Goal: Navigation & Orientation: Go to known website

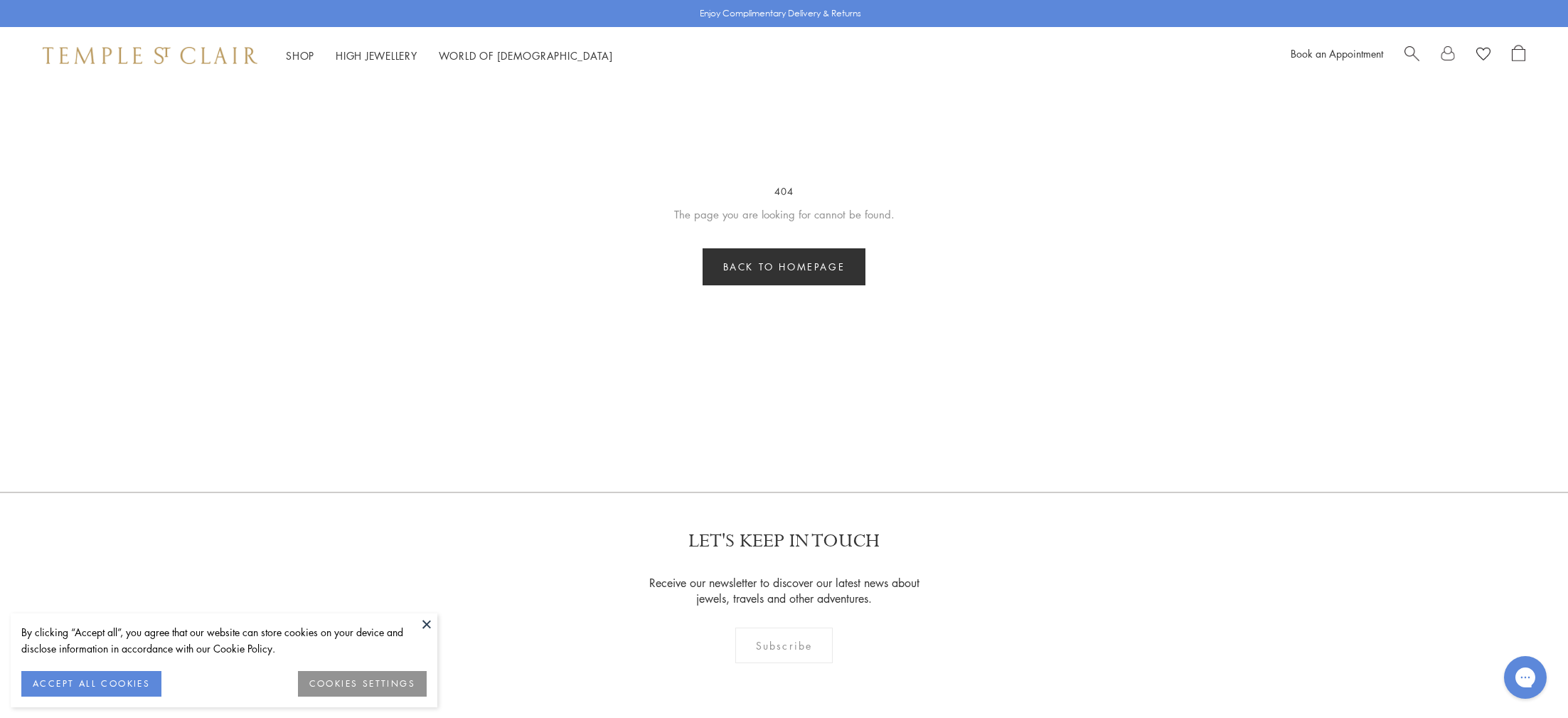
click at [786, 268] on link "Back to homepage" at bounding box center [784, 267] width 164 height 37
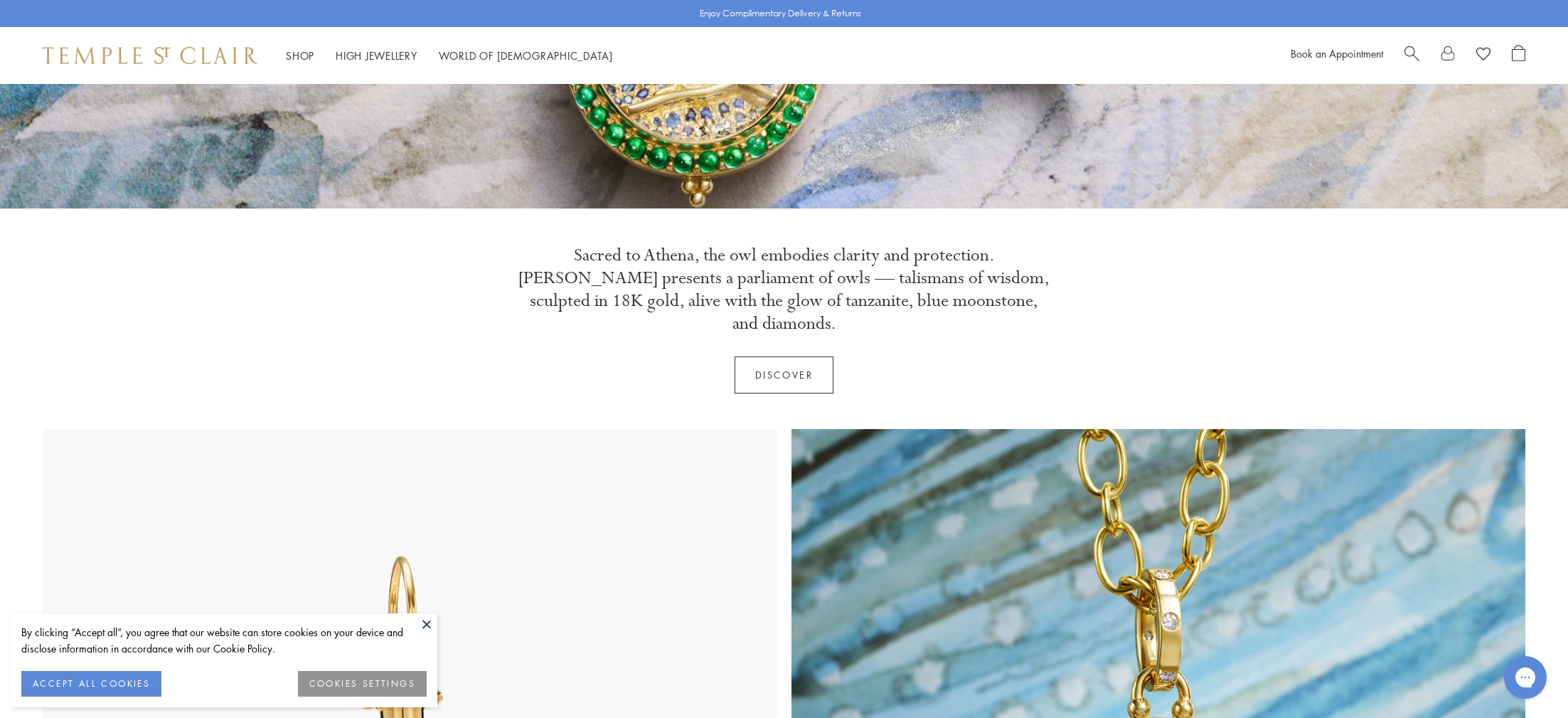
scroll to position [534, 0]
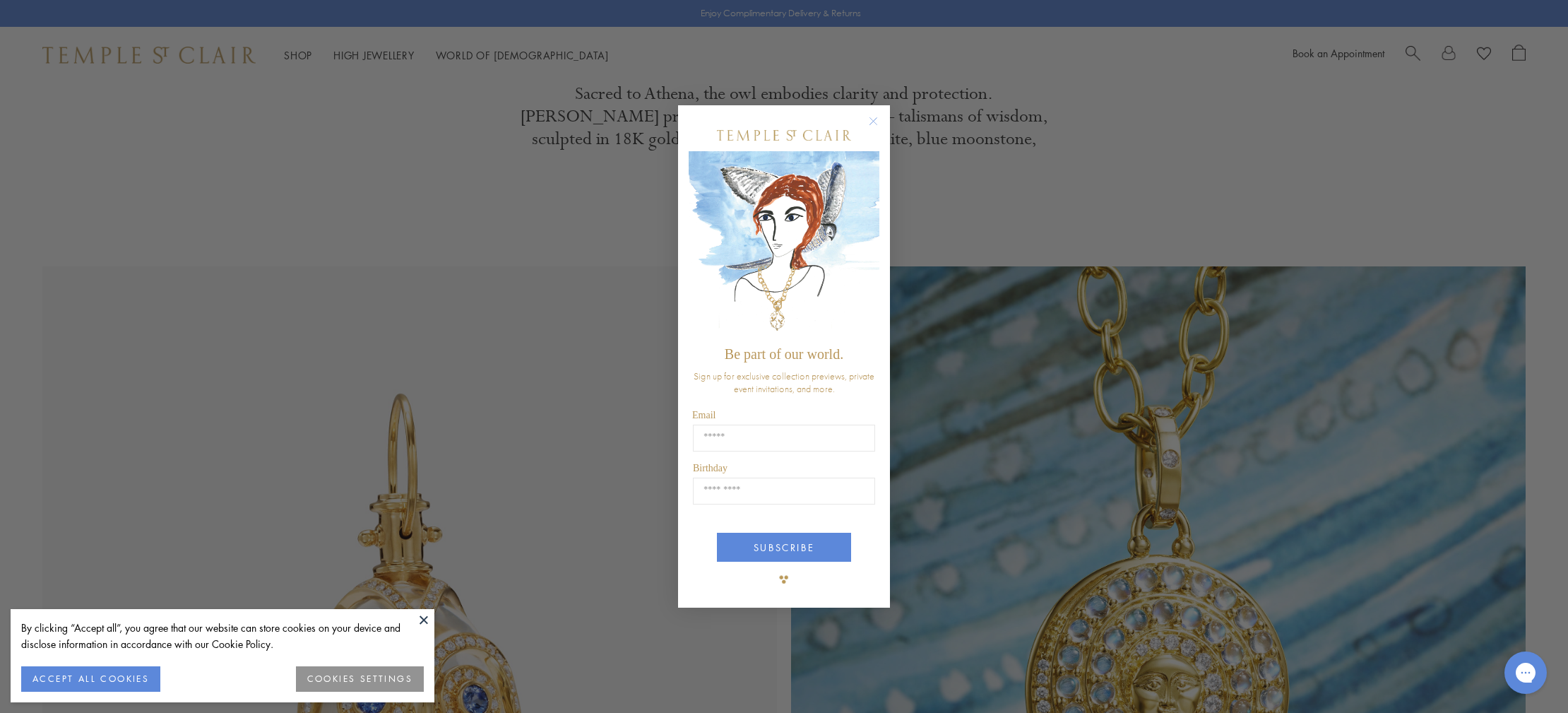
click at [872, 120] on circle "Close dialog" at bounding box center [874, 121] width 17 height 17
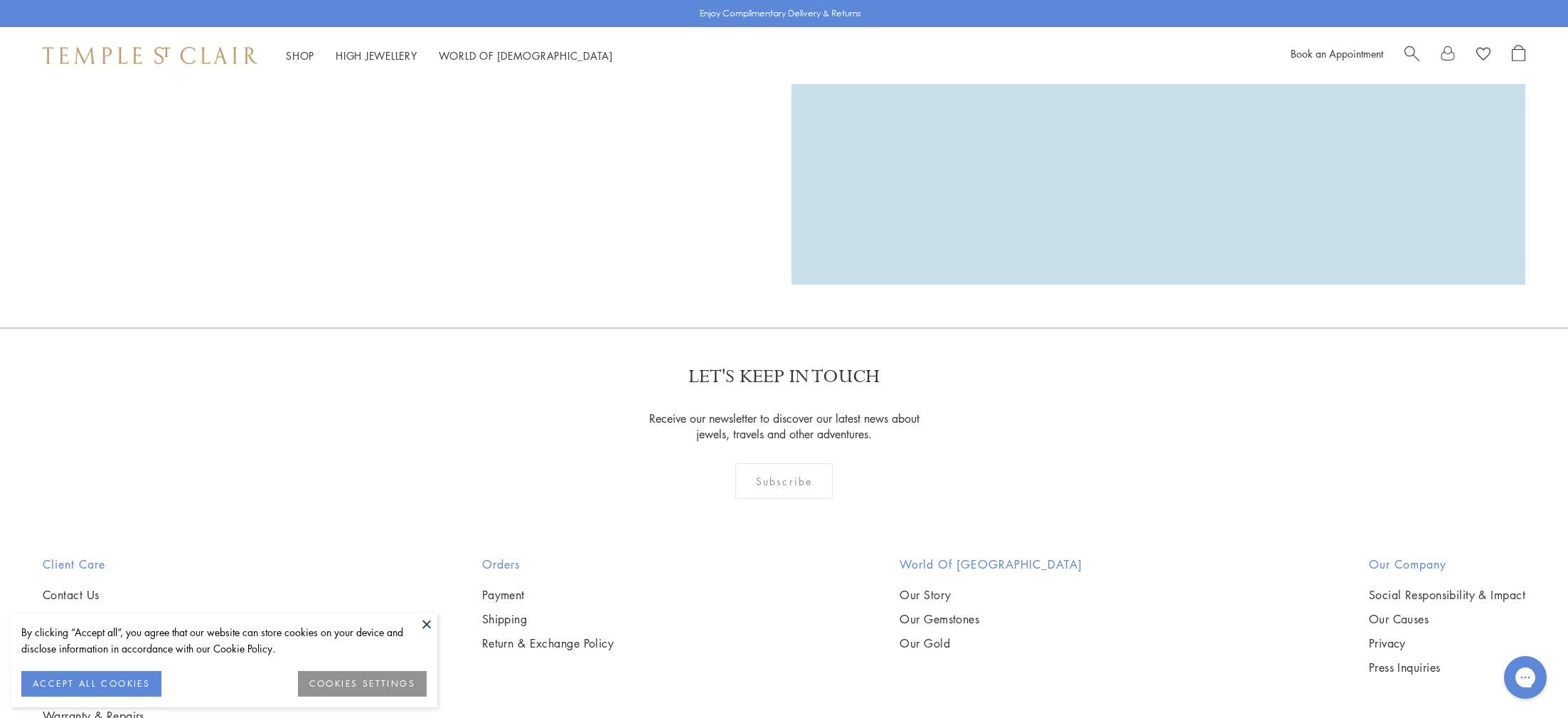
scroll to position [5034, 0]
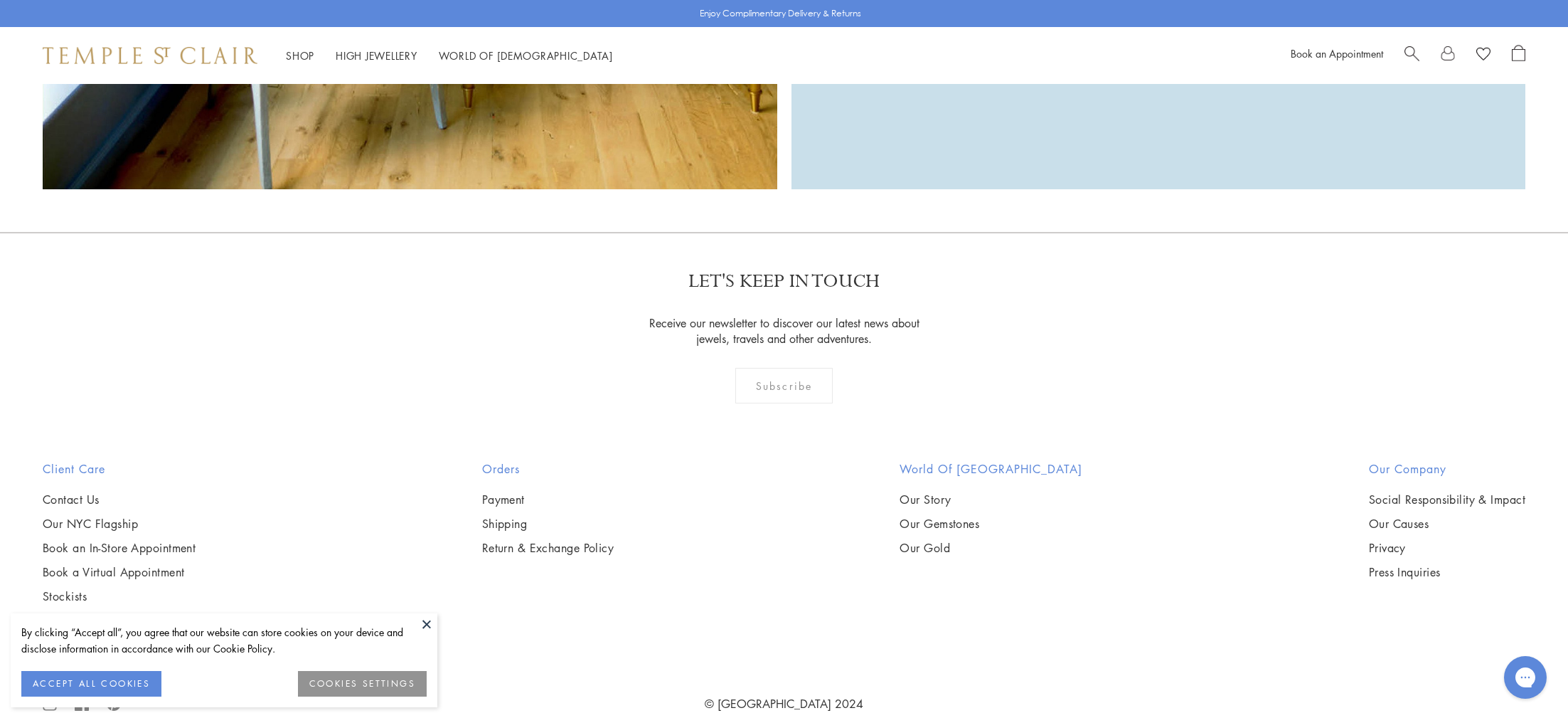
click at [427, 622] on button at bounding box center [427, 624] width 21 height 21
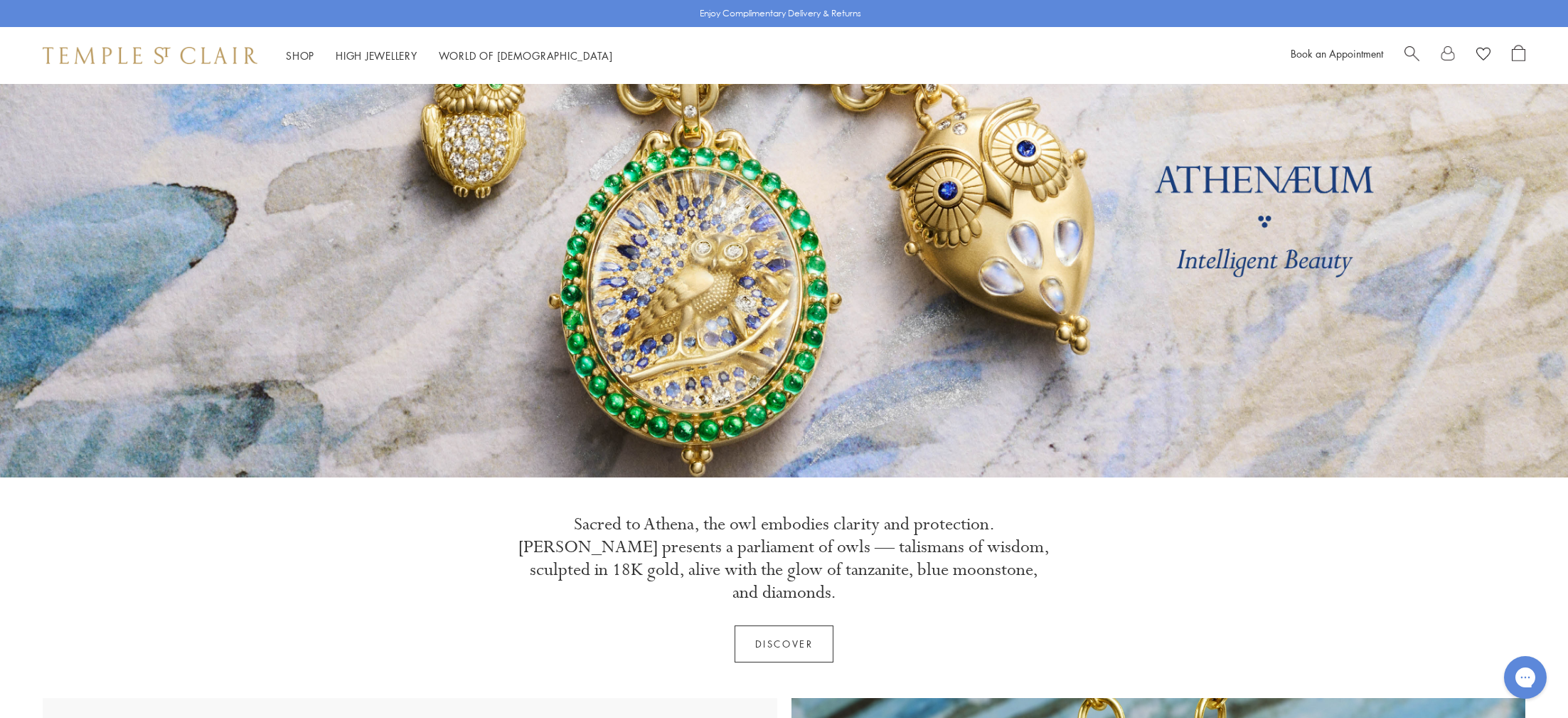
scroll to position [0, 0]
